Goal: Information Seeking & Learning: Find specific fact

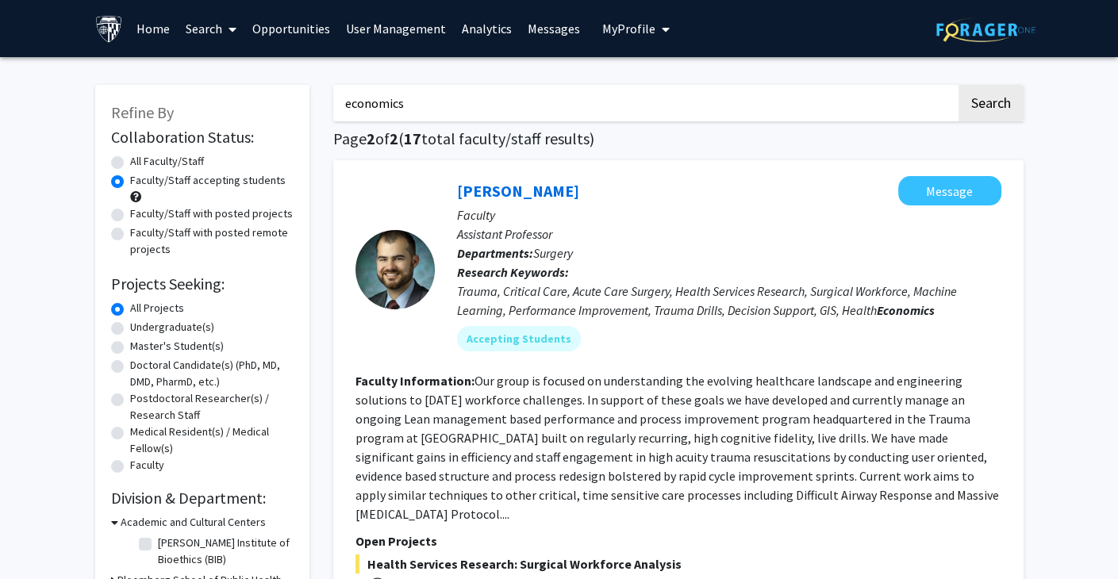
drag, startPoint x: 333, startPoint y: 115, endPoint x: 294, endPoint y: 115, distance: 38.9
paste input "diapause"
type input "diapause"
click at [973, 103] on button "Search" at bounding box center [990, 103] width 65 height 36
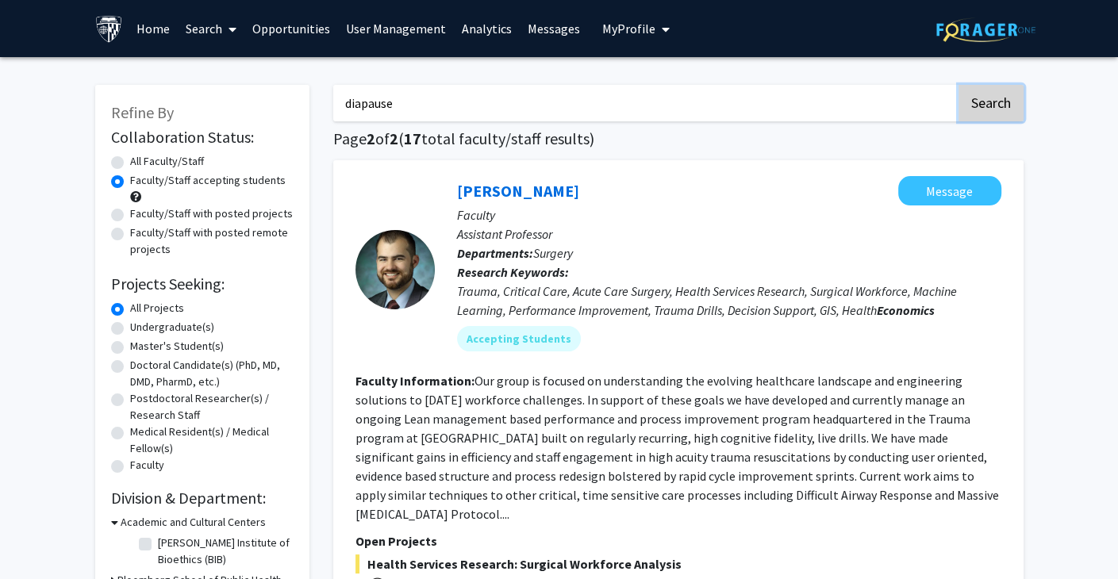
radio input "true"
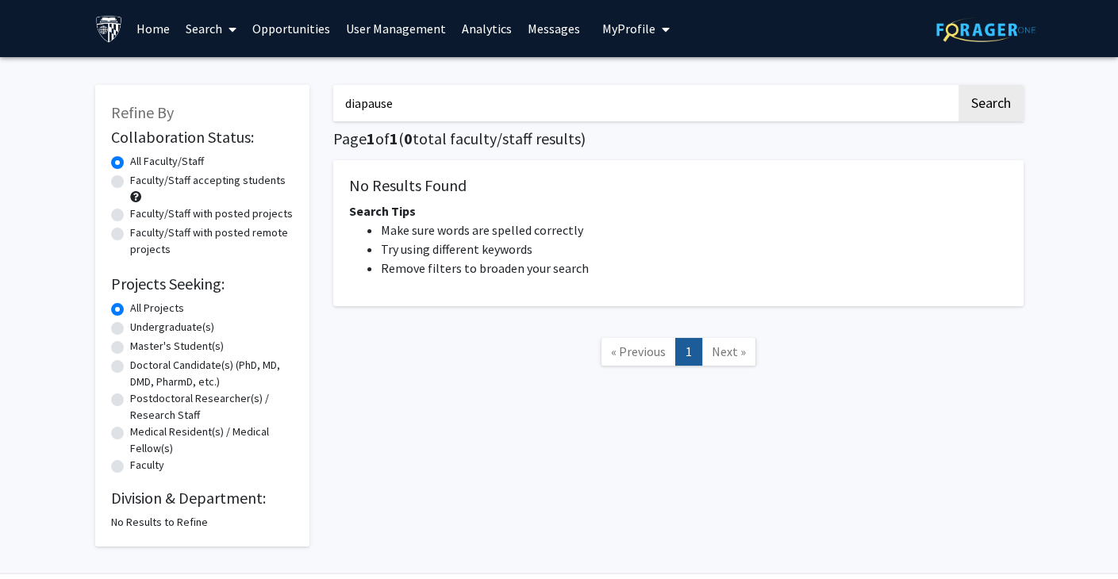
drag, startPoint x: 438, startPoint y: 109, endPoint x: 200, endPoint y: 109, distance: 238.0
click at [200, 109] on div "Refine By Collaboration Status: Collaboration Status All Faculty/Staff Collabor…" at bounding box center [559, 308] width 952 height 478
type input "drosphila"
click at [958, 85] on button "Search" at bounding box center [990, 103] width 65 height 36
click at [980, 98] on button "Search" at bounding box center [990, 103] width 65 height 36
